Goal: Check status: Check status

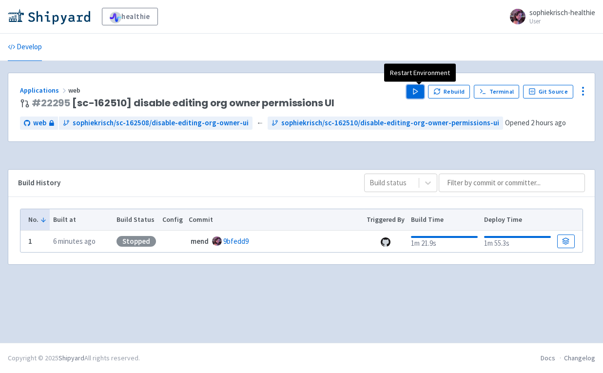
click at [418, 92] on polygon "button" at bounding box center [415, 91] width 4 height 5
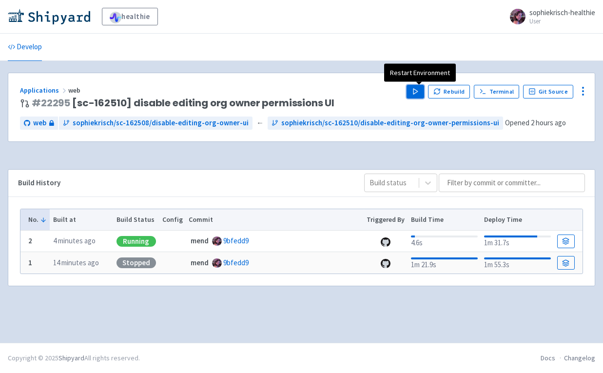
click at [418, 95] on icon "button" at bounding box center [415, 91] width 7 height 7
click at [341, 145] on div "Applications web # 22295 [sc-162510] disable editing org owner permissions UI P…" at bounding box center [301, 113] width 587 height 81
click at [140, 239] on div "Running" at bounding box center [135, 241] width 39 height 11
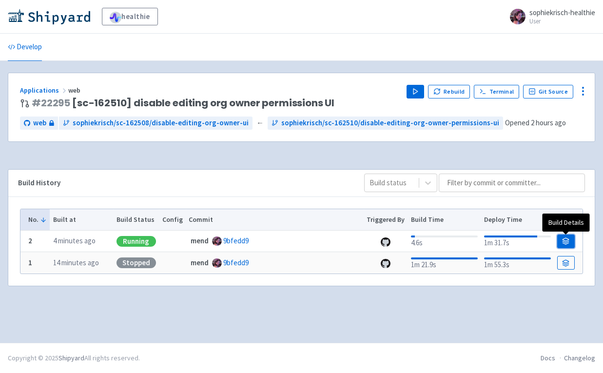
click at [568, 245] on link at bounding box center [566, 241] width 18 height 14
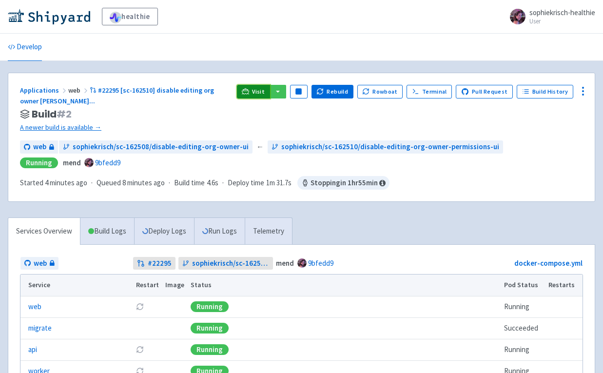
click at [249, 91] on icon at bounding box center [245, 90] width 7 height 5
